Goal: Task Accomplishment & Management: Use online tool/utility

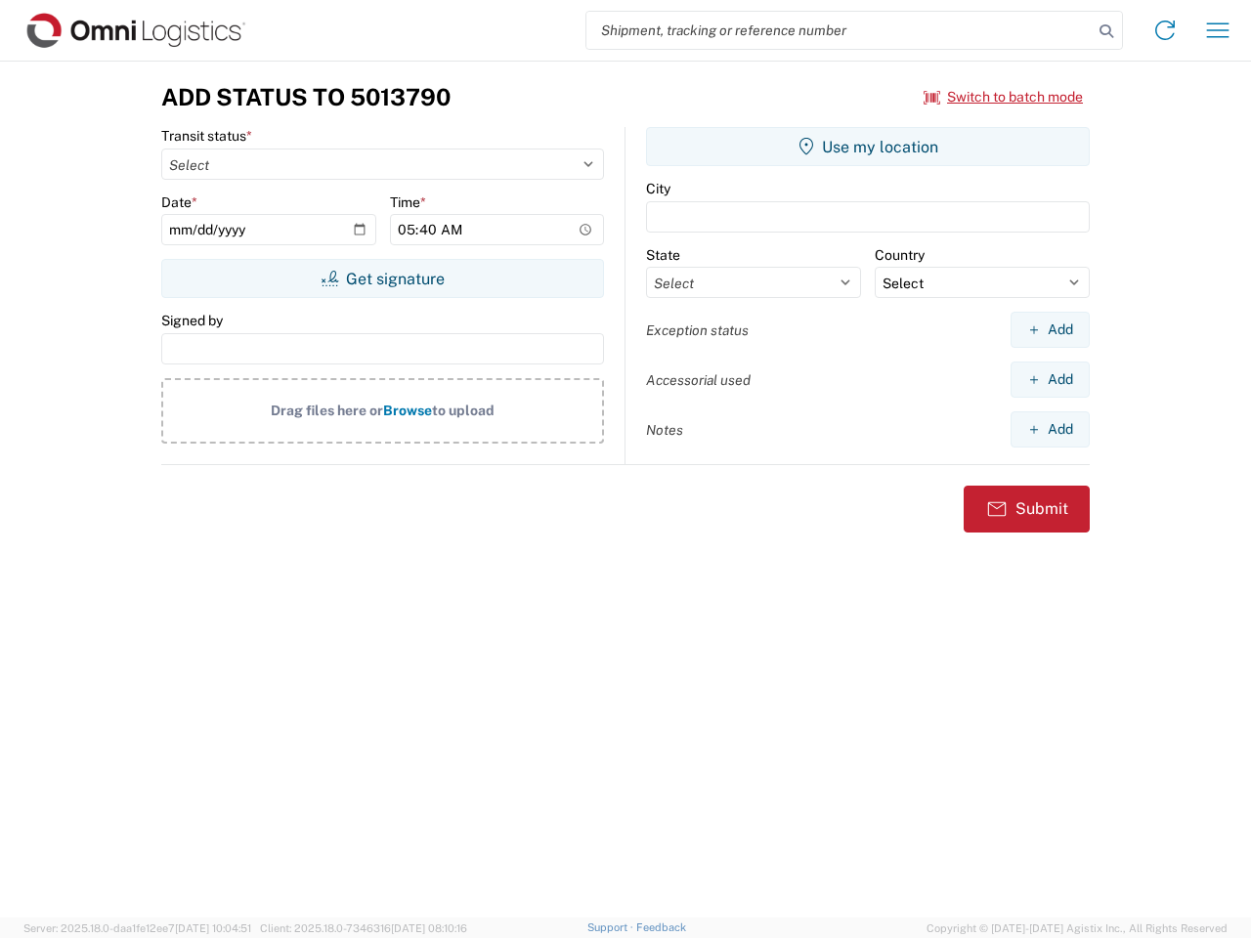
click at [840, 30] on input "search" at bounding box center [840, 30] width 506 height 37
click at [1107, 31] on icon at bounding box center [1106, 31] width 27 height 27
click at [1165, 30] on icon at bounding box center [1165, 30] width 31 height 31
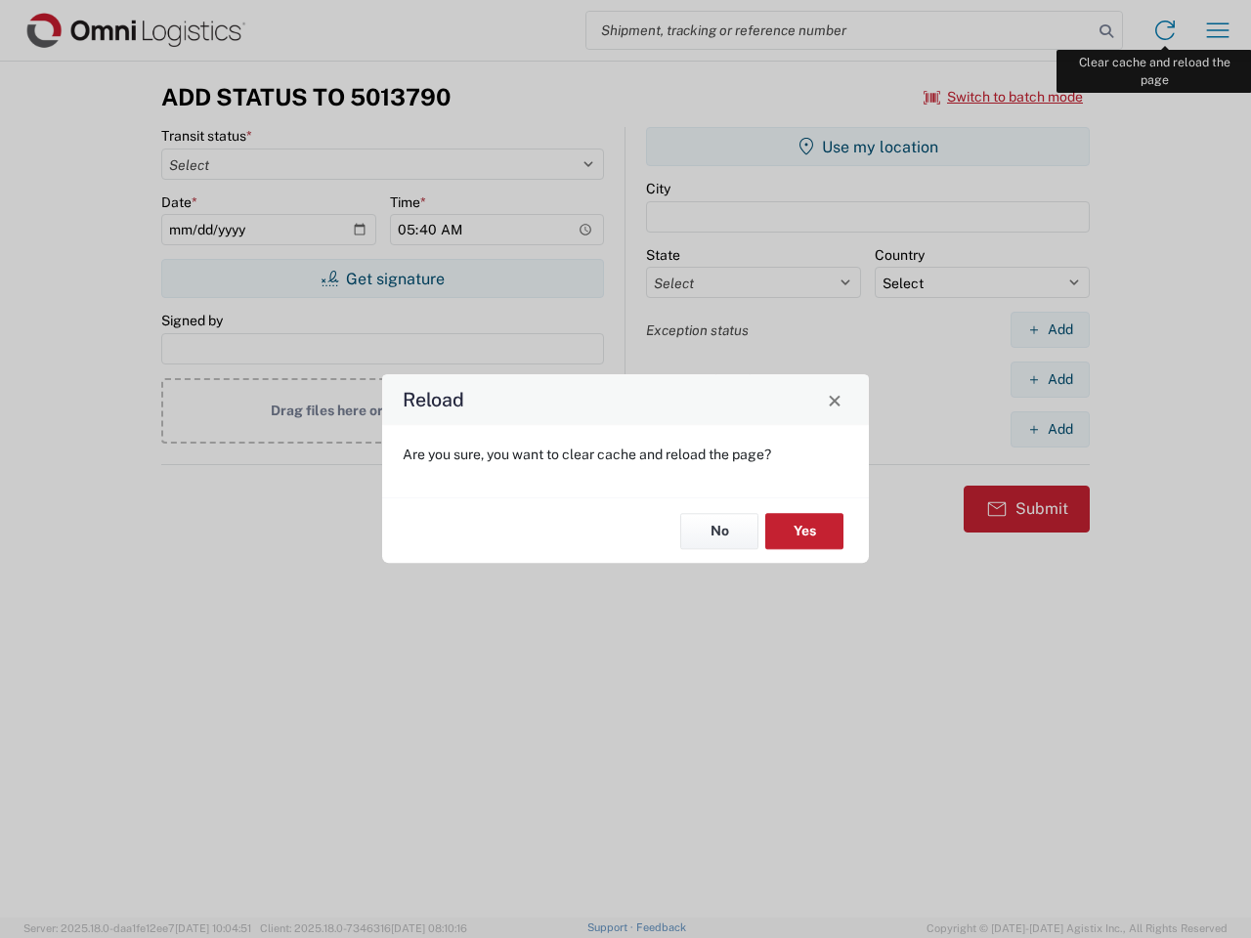
click at [1218, 30] on div "Reload Are you sure, you want to clear cache and reload the page? No Yes" at bounding box center [625, 469] width 1251 height 938
click at [1004, 97] on div "Reload Are you sure, you want to clear cache and reload the page? No Yes" at bounding box center [625, 469] width 1251 height 938
click at [382, 279] on div "Reload Are you sure, you want to clear cache and reload the page? No Yes" at bounding box center [625, 469] width 1251 height 938
click at [868, 147] on div "Reload Are you sure, you want to clear cache and reload the page? No Yes" at bounding box center [625, 469] width 1251 height 938
click at [1050, 329] on div "Reload Are you sure, you want to clear cache and reload the page? No Yes" at bounding box center [625, 469] width 1251 height 938
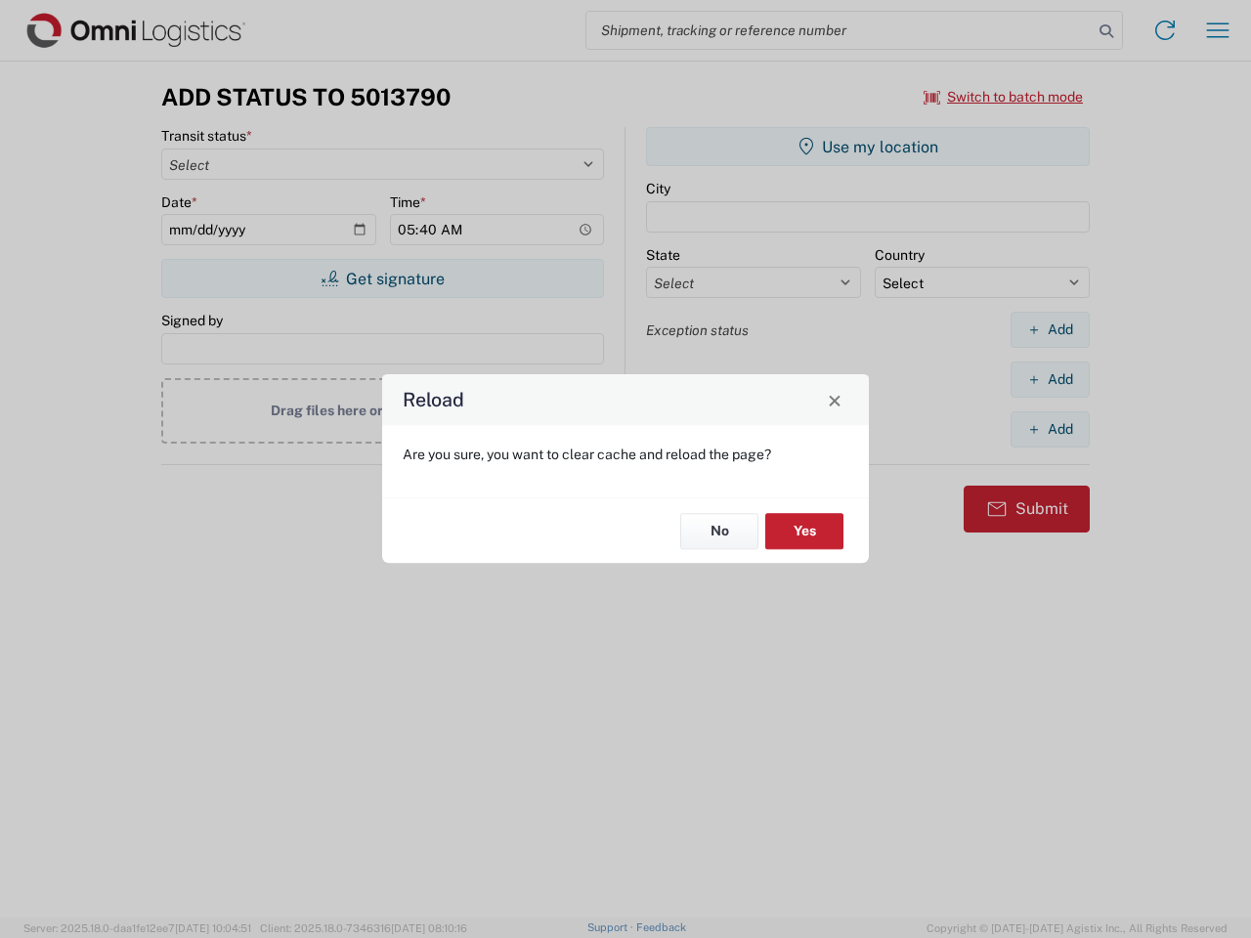
click at [1050, 379] on div "Reload Are you sure, you want to clear cache and reload the page? No Yes" at bounding box center [625, 469] width 1251 height 938
click at [1050, 429] on div "Reload Are you sure, you want to clear cache and reload the page? No Yes" at bounding box center [625, 469] width 1251 height 938
